Goal: Obtain resource: Download file/media

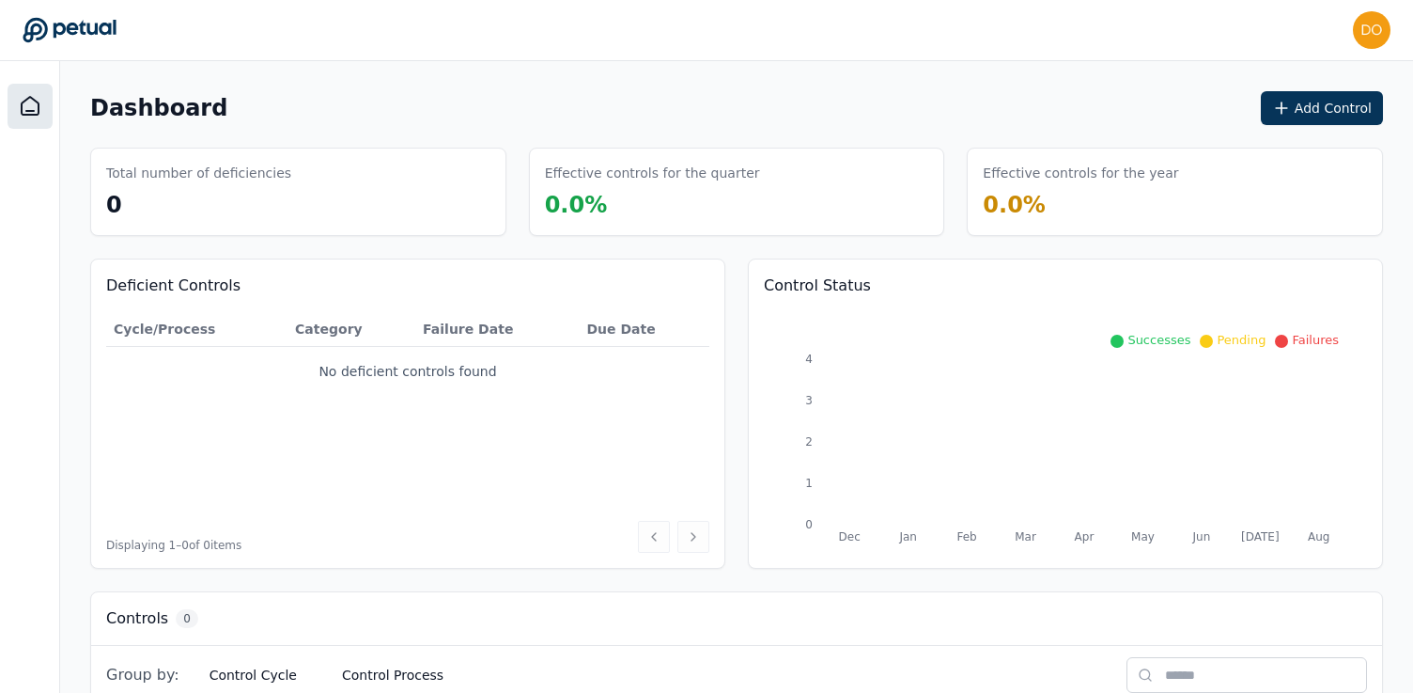
click at [501, 33] on div "[PERSON_NAME][EMAIL_ADDRESS][PERSON_NAME][DOMAIN_NAME] [PERSON_NAME][DOMAIN_NAM…" at bounding box center [707, 30] width 1368 height 38
click at [39, 104] on icon at bounding box center [30, 106] width 23 height 23
click at [637, 87] on main "Dashboard Add Control Total number of deficiencies 0 Effective controls for the…" at bounding box center [736, 453] width 1353 height 784
click at [609, 65] on main "Dashboard Add Control Total number of deficiencies 0 Effective controls for the…" at bounding box center [736, 453] width 1353 height 784
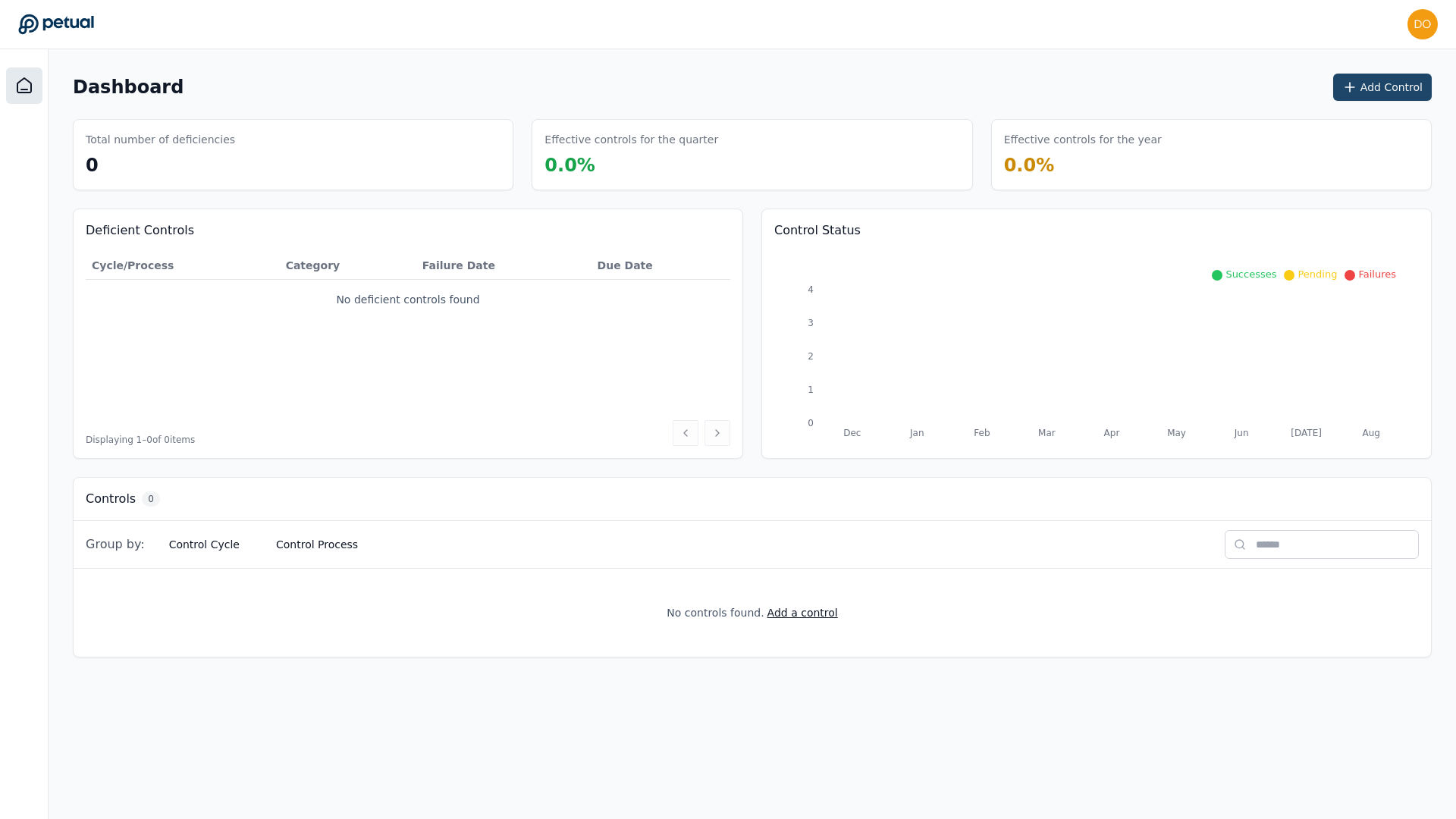
click at [1146, 86] on button "Add Control" at bounding box center [1383, 87] width 98 height 27
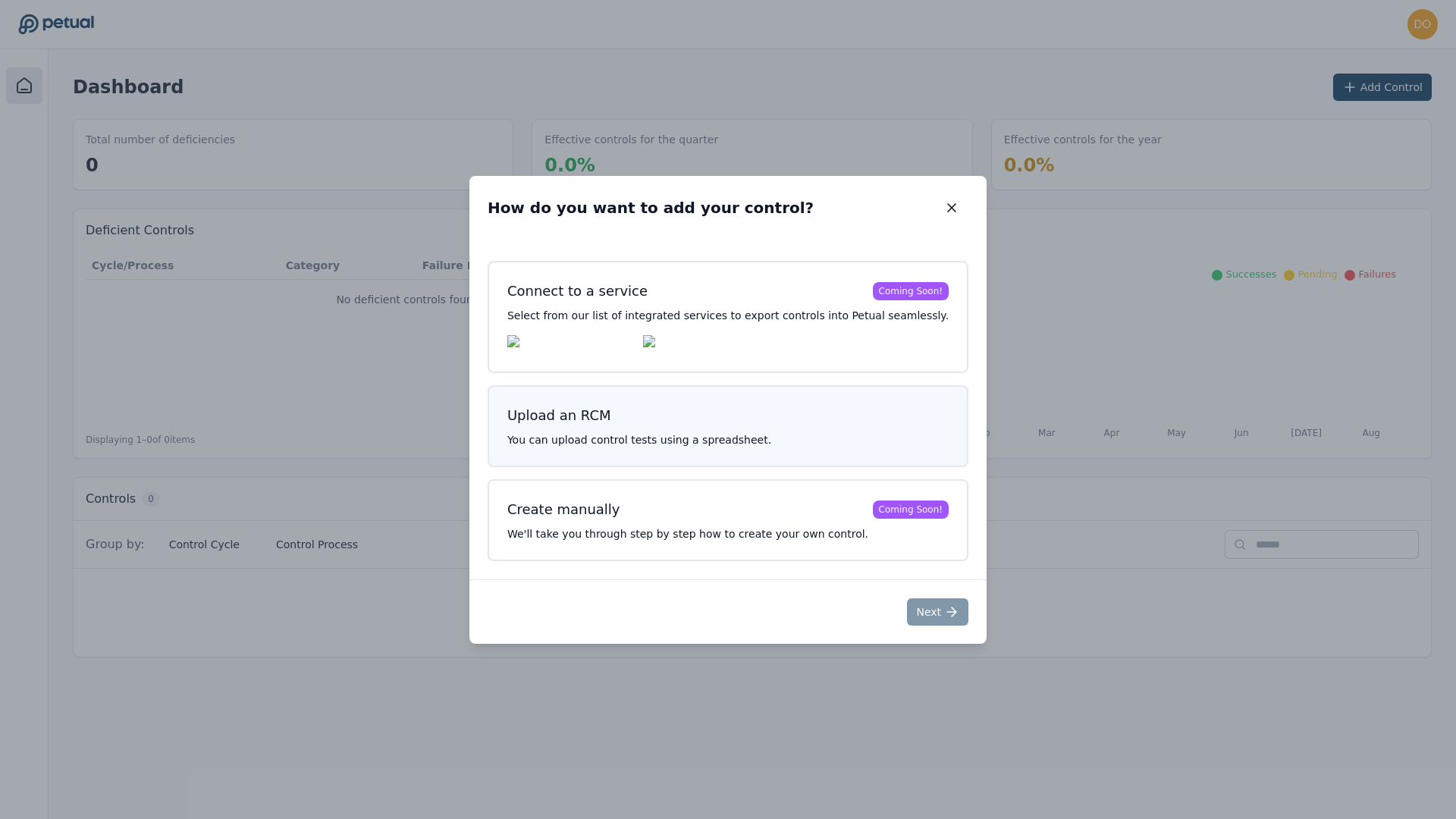
click at [835, 423] on h3 "Upload an RCM" at bounding box center [728, 416] width 441 height 21
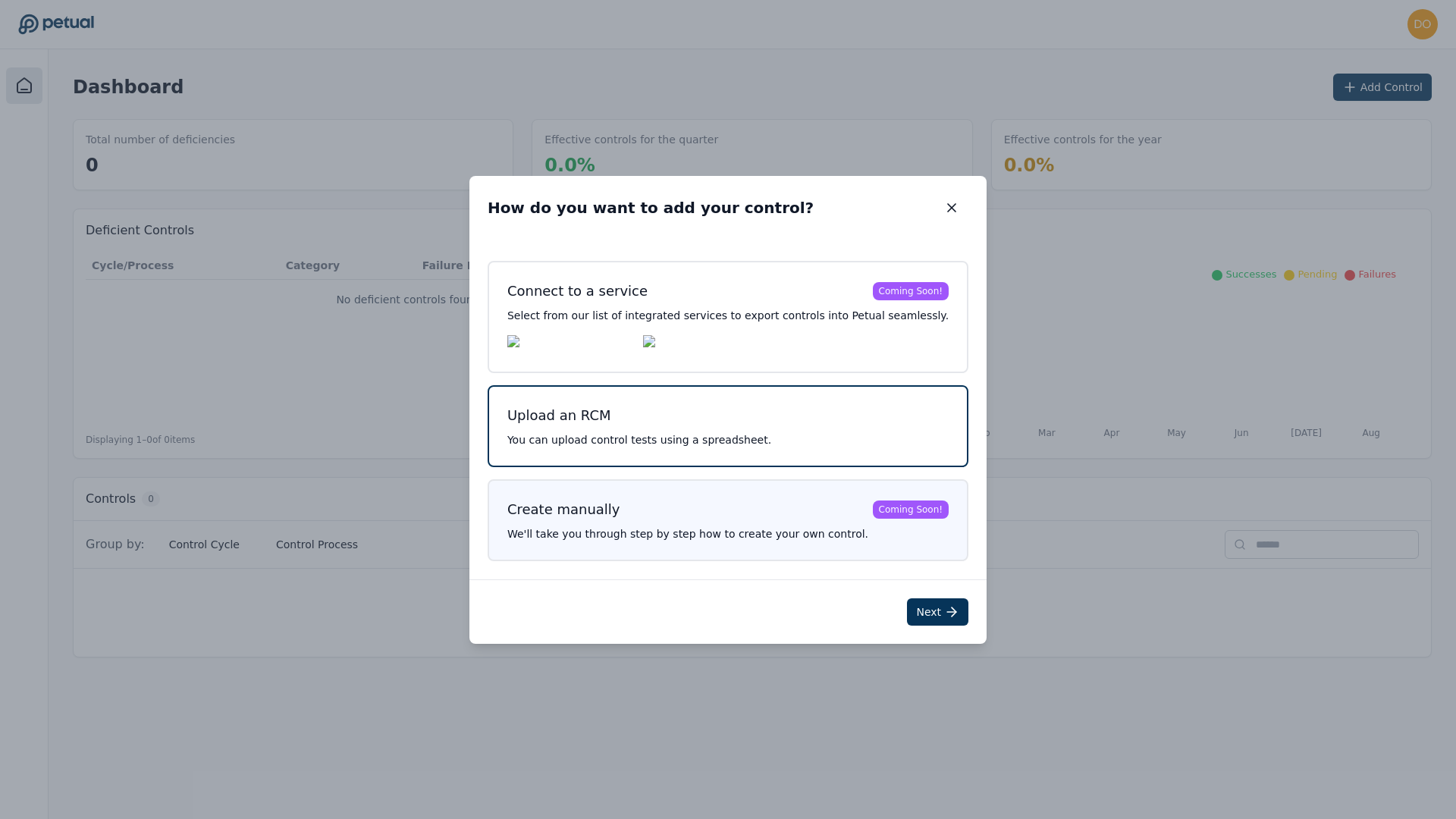
click at [879, 520] on h3 "Create manually Coming Soon!" at bounding box center [728, 509] width 441 height 21
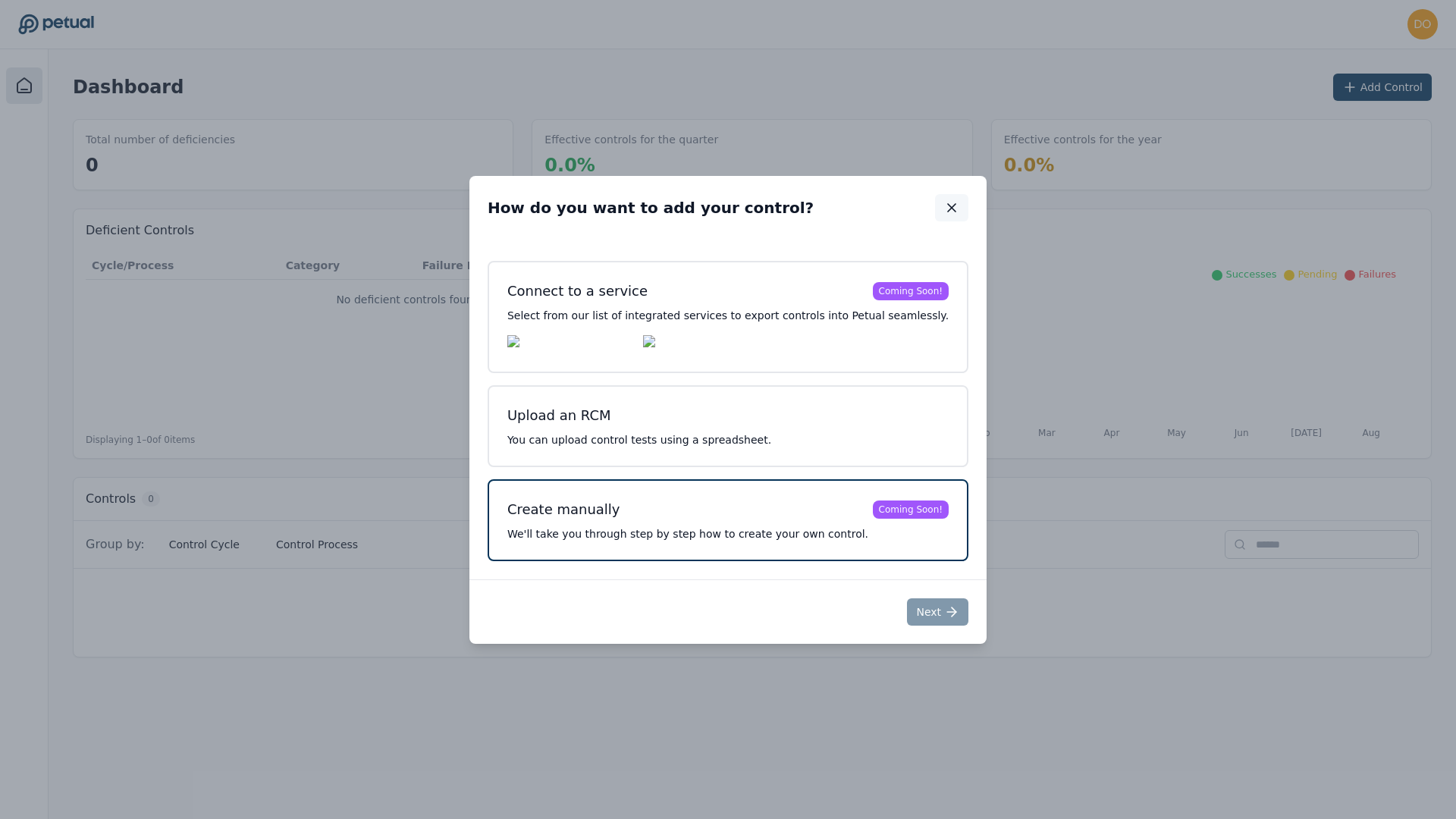
click at [944, 200] on icon "button" at bounding box center [952, 207] width 15 height 15
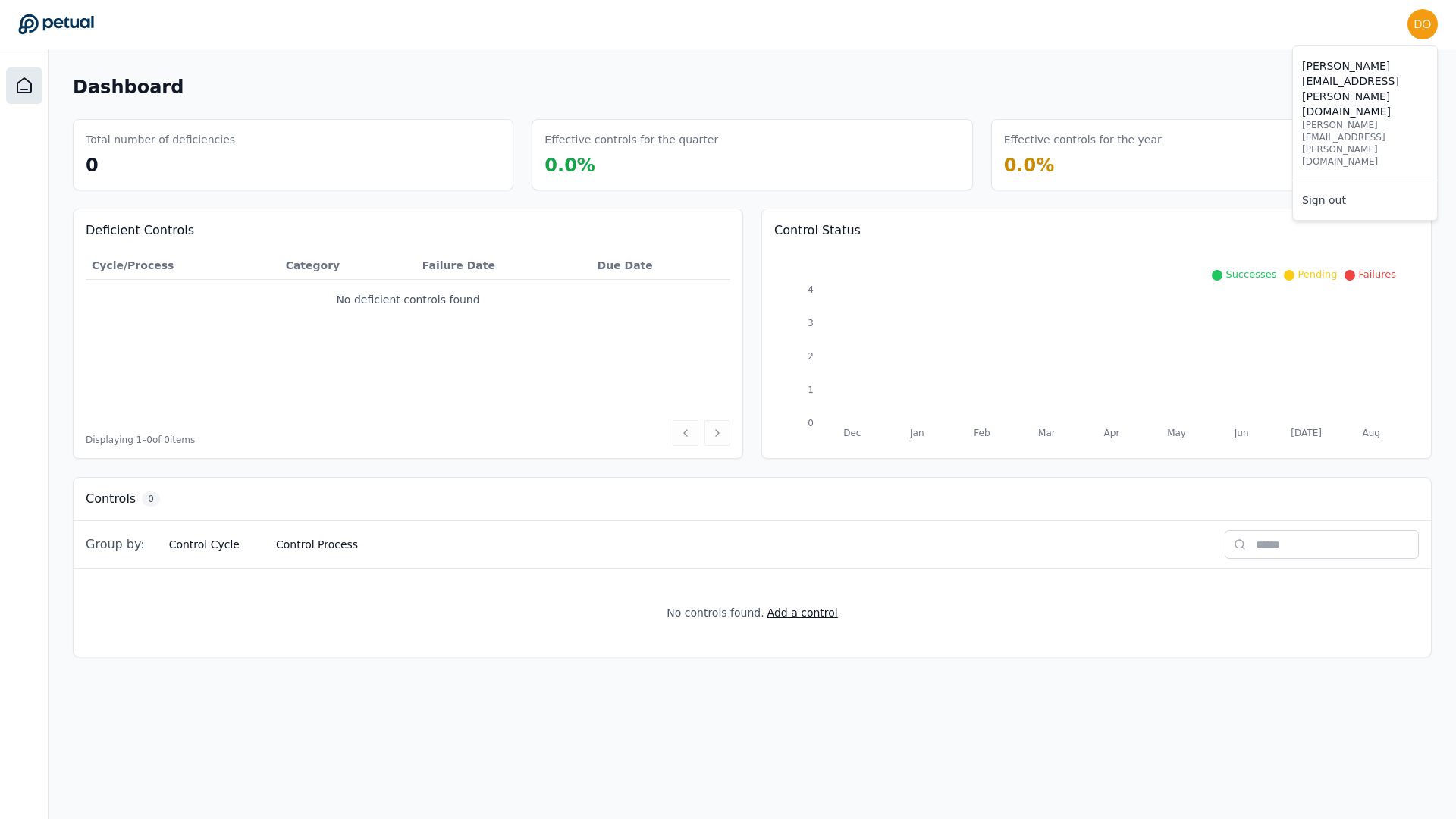
click at [1146, 30] on img at bounding box center [1423, 24] width 31 height 31
click at [1035, 74] on div "Dashboard Add Control" at bounding box center [752, 87] width 1359 height 27
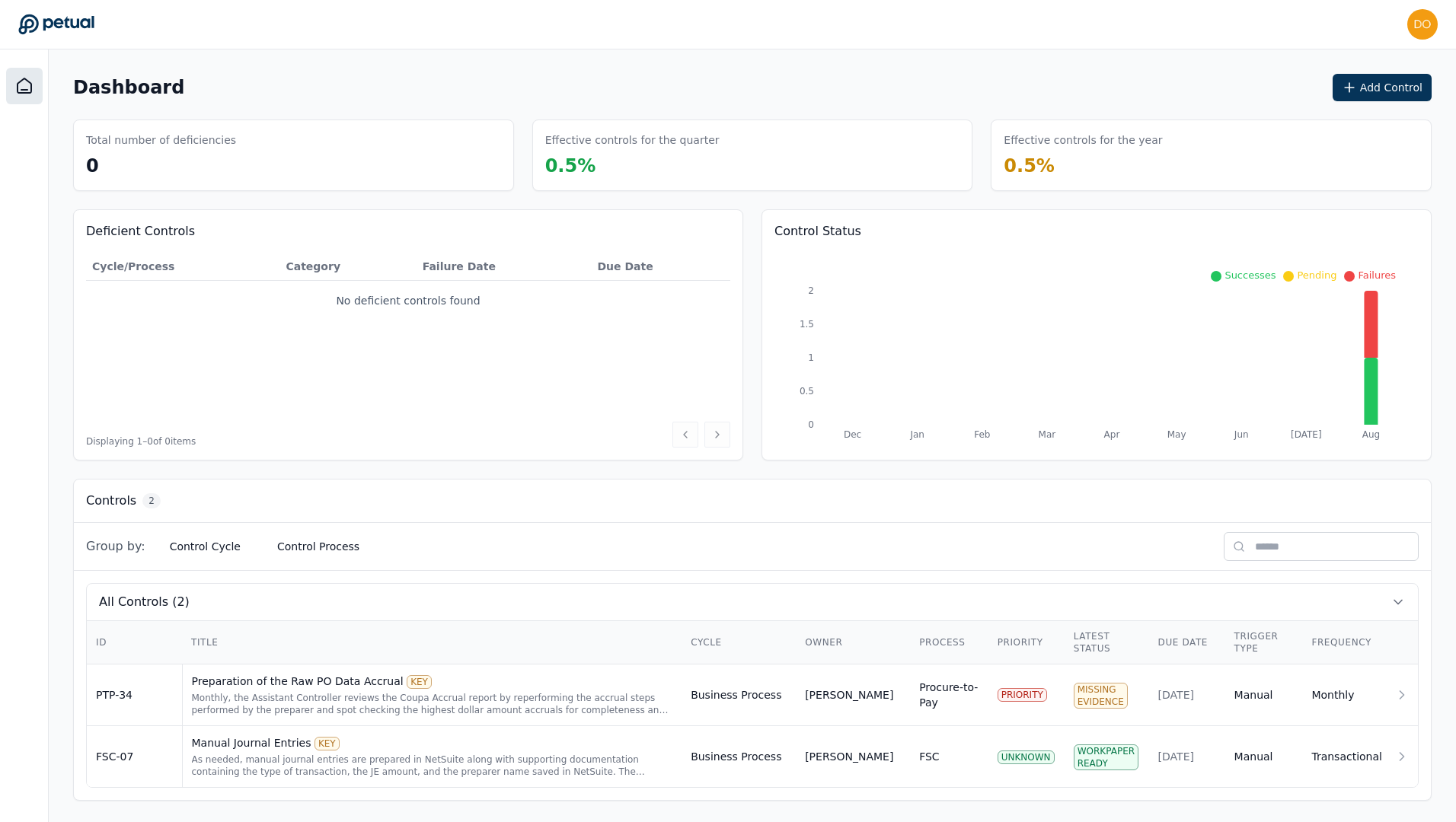
scroll to position [3, 0]
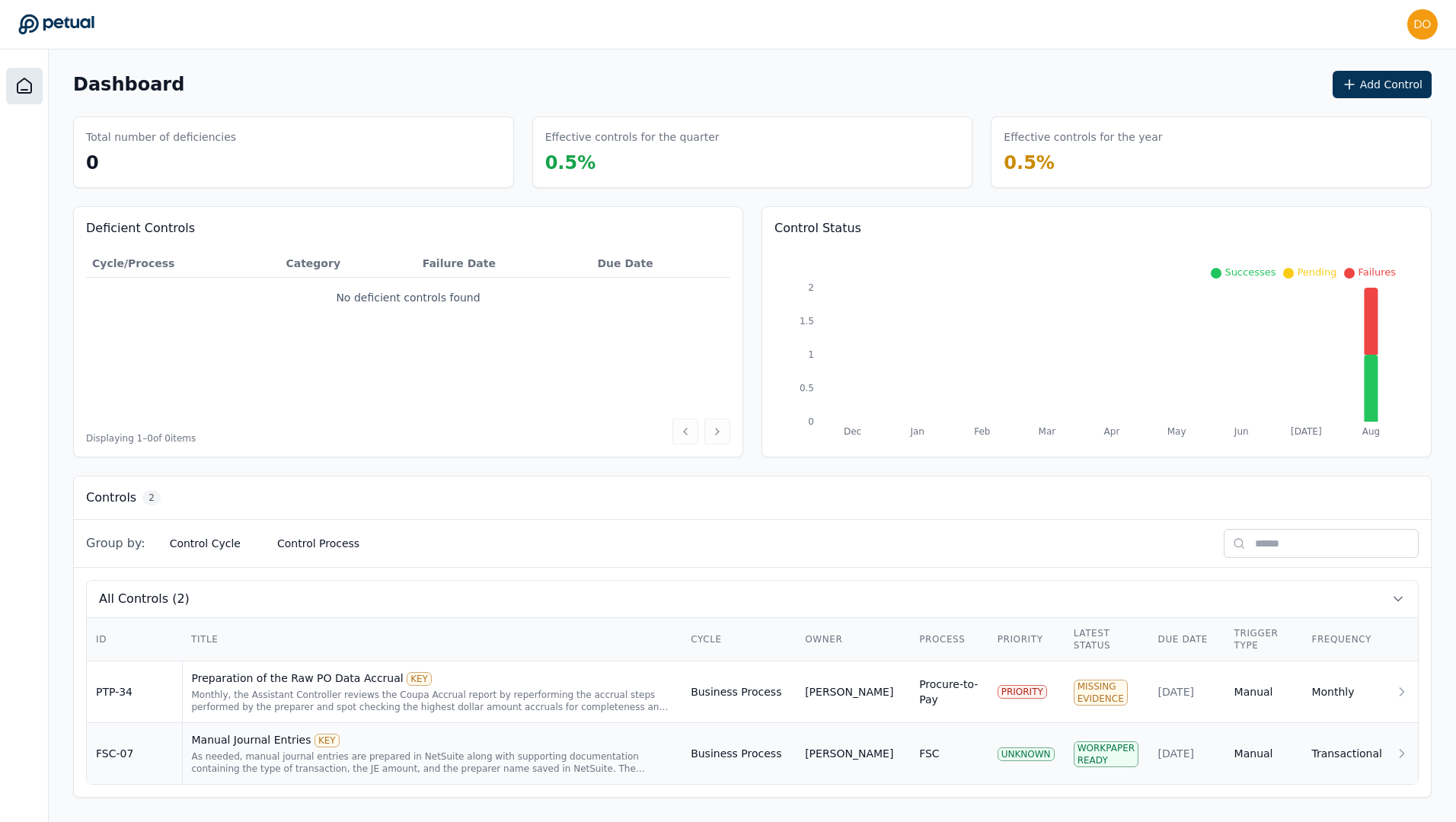
click at [644, 765] on div "As needed, manual journal entries are prepared in NetSuite along with supportin…" at bounding box center [433, 762] width 481 height 24
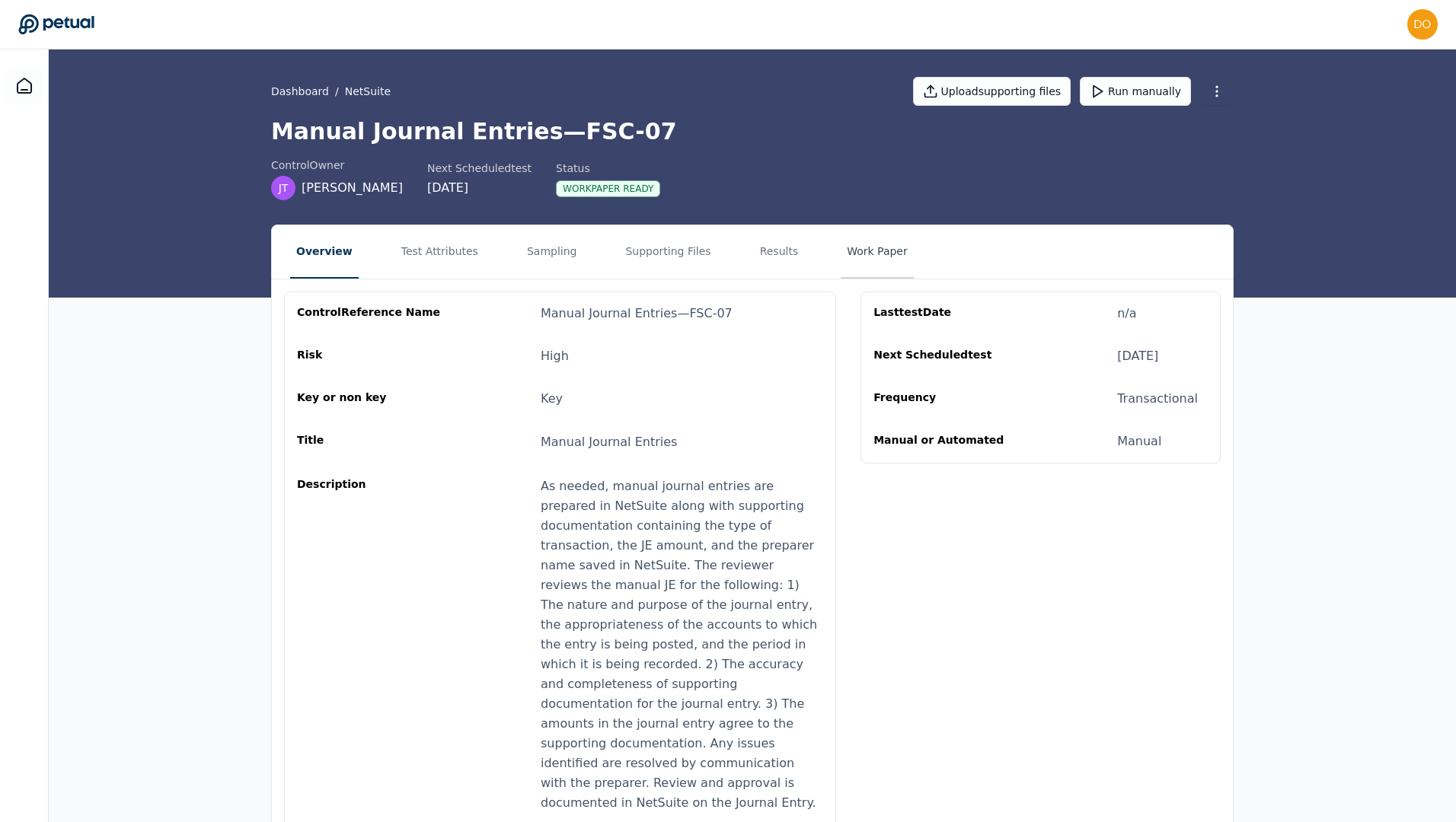
click at [880, 248] on button "Work Paper" at bounding box center [877, 252] width 73 height 53
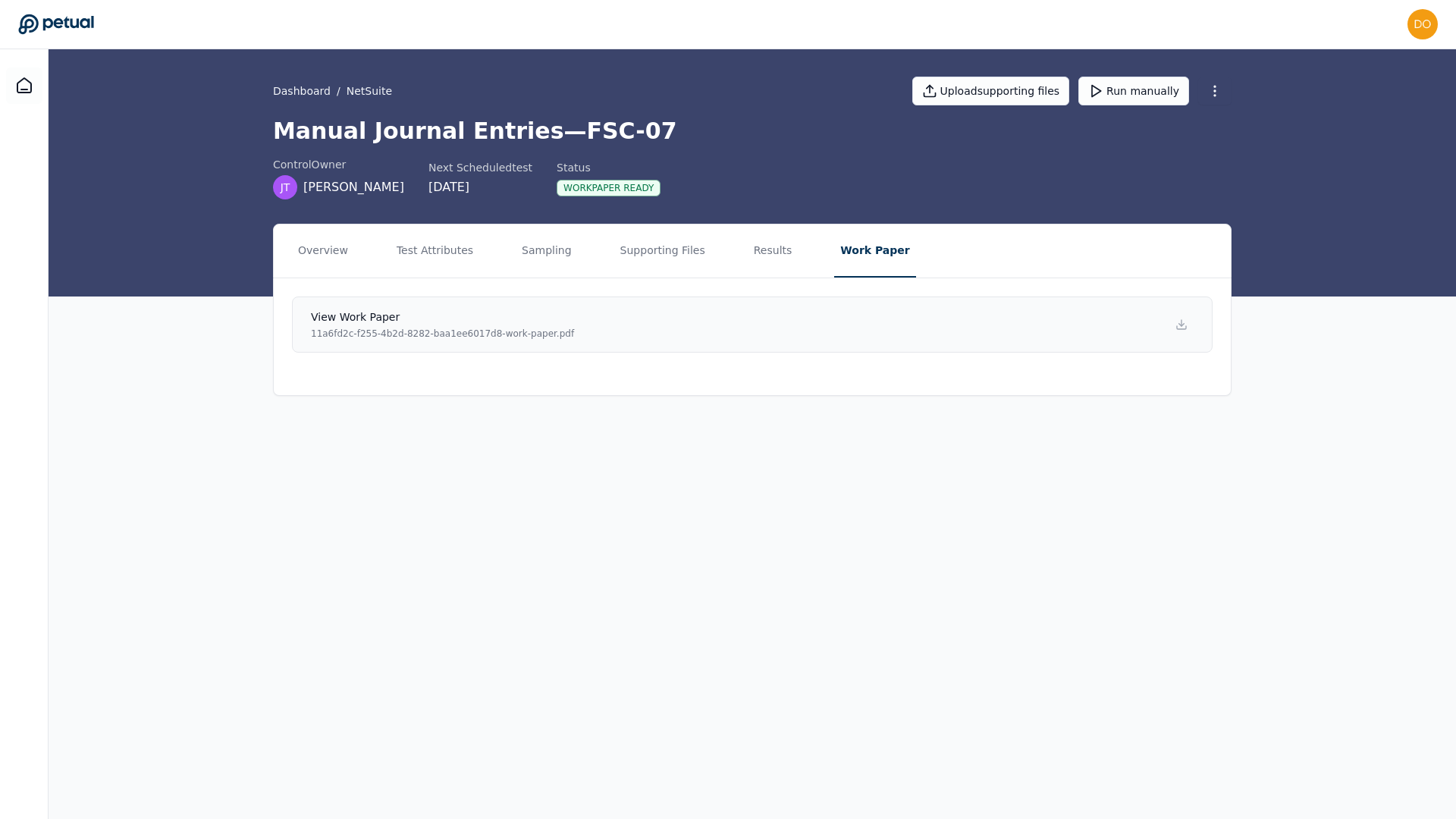
click at [504, 332] on p "11a6fd2c-f255-4b2d-8282-baa1ee6017d8-work-paper.pdf" at bounding box center [442, 333] width 263 height 12
